Goal: Entertainment & Leisure: Consume media (video, audio)

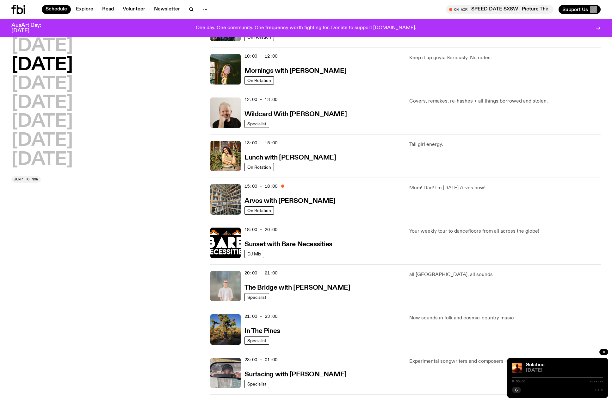
scroll to position [95, 0]
click at [61, 63] on h2 "[DATE]" at bounding box center [41, 65] width 61 height 18
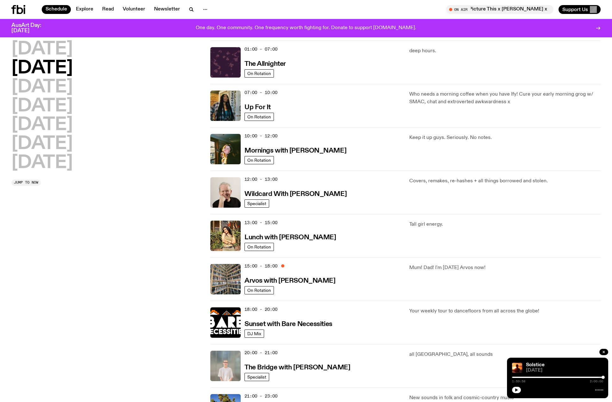
scroll to position [0, 0]
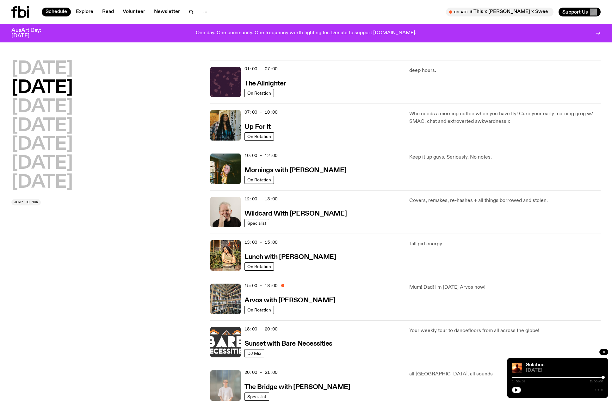
click at [227, 341] on img at bounding box center [225, 342] width 30 height 30
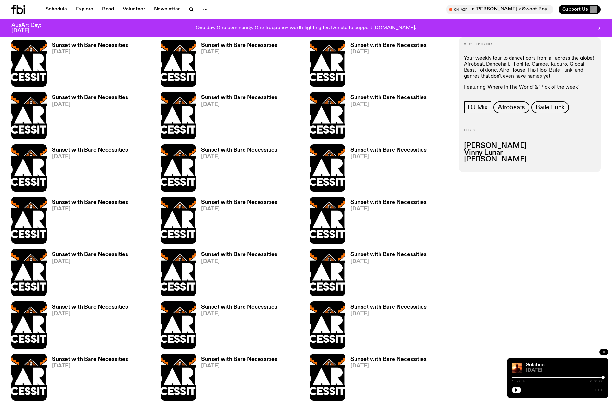
scroll to position [409, 0]
click at [36, 69] on img at bounding box center [28, 62] width 35 height 47
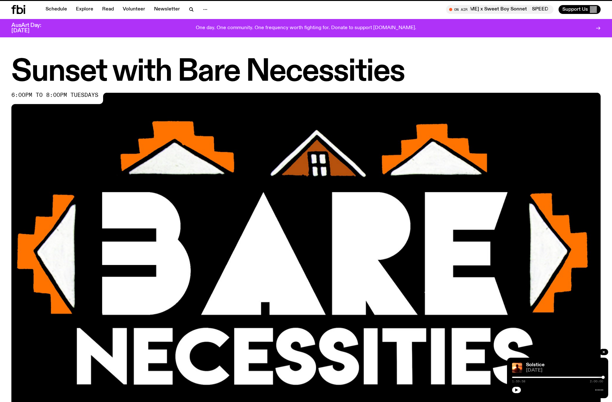
scroll to position [404, 0]
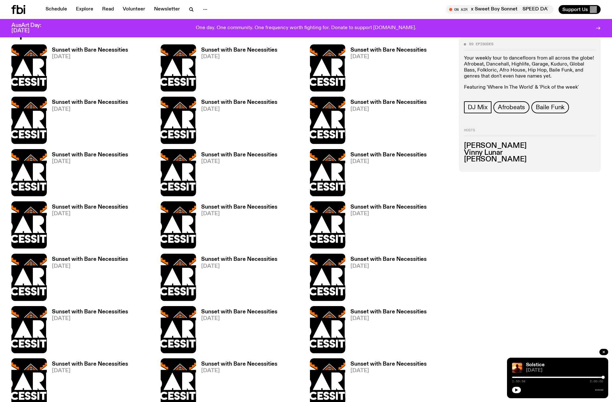
click at [199, 59] on link "Sunset with Bare Necessities [DATE]" at bounding box center [236, 69] width 81 height 44
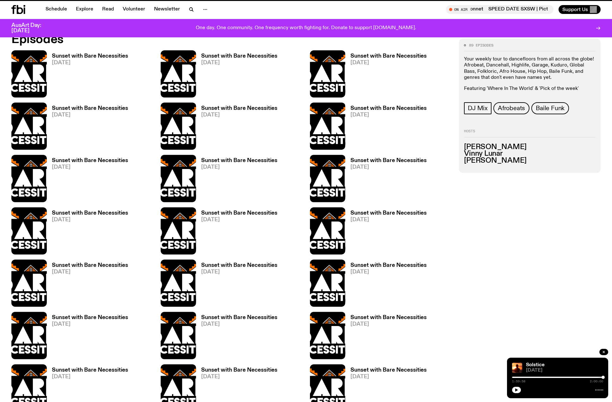
scroll to position [399, 0]
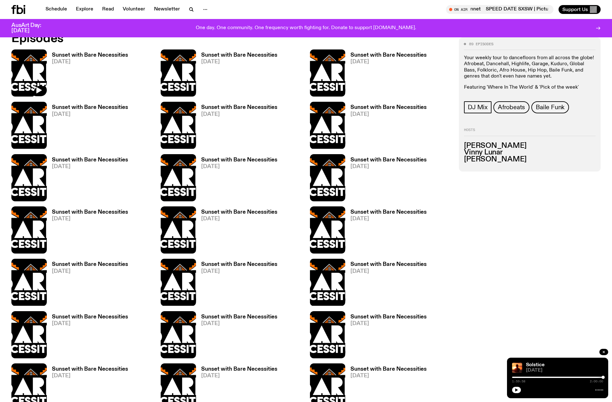
click at [30, 66] on img at bounding box center [28, 72] width 35 height 47
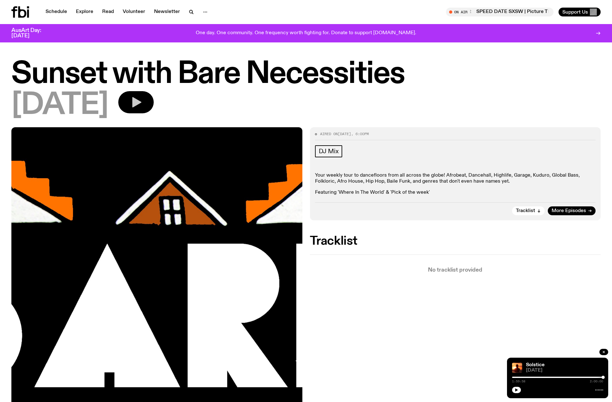
click at [142, 103] on icon "button" at bounding box center [136, 102] width 13 height 13
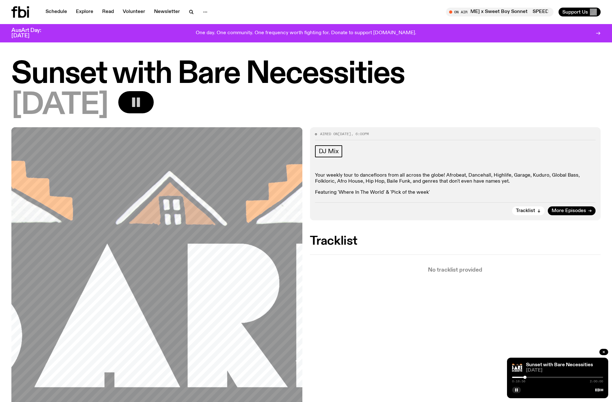
click at [553, 83] on h1 "Sunset with Bare Necessities" at bounding box center [305, 74] width 589 height 28
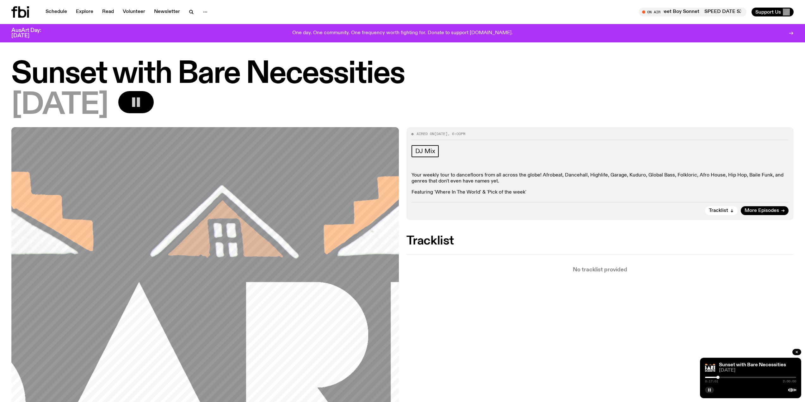
click at [612, 389] on rect "button" at bounding box center [708, 389] width 1 height 3
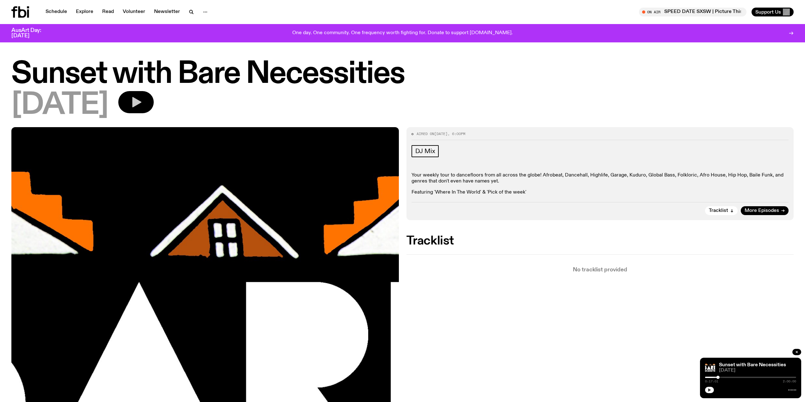
click at [142, 99] on icon "button" at bounding box center [136, 102] width 13 height 13
